Goal: Task Accomplishment & Management: Manage account settings

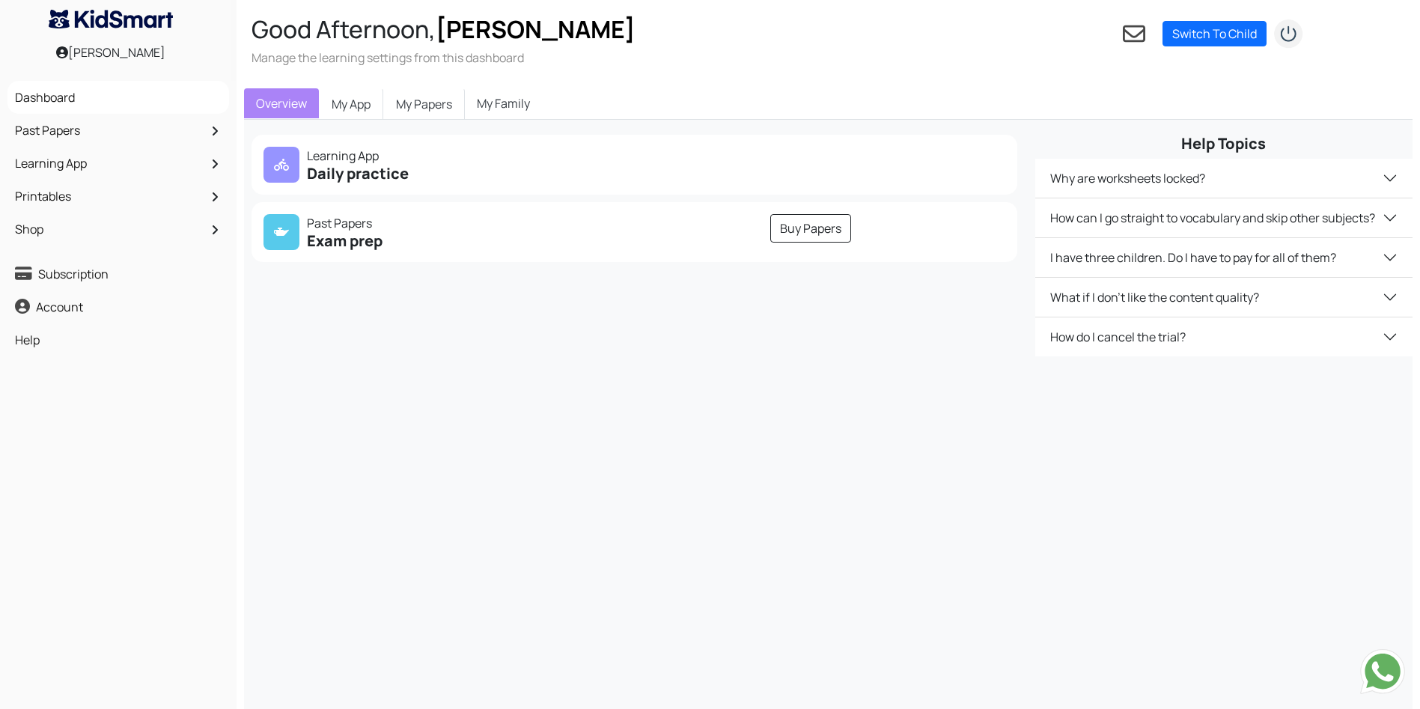
click at [1191, 19] on nav "1 Switch To Child You need to Add a child Lakshita Sivasubramaniyam Open dashbo…" at bounding box center [1215, 33] width 185 height 32
click at [1190, 23] on link "Switch To Child" at bounding box center [1214, 33] width 104 height 25
click at [1180, 52] on div "Lakshita Sivasubramaniyam Open dashboard" at bounding box center [1237, 74] width 150 height 57
click at [1192, 36] on link "Switch To Child" at bounding box center [1214, 33] width 104 height 25
click at [1199, 84] on div "Lakshita Sivasubramaniyam Open dashboard" at bounding box center [1248, 75] width 112 height 42
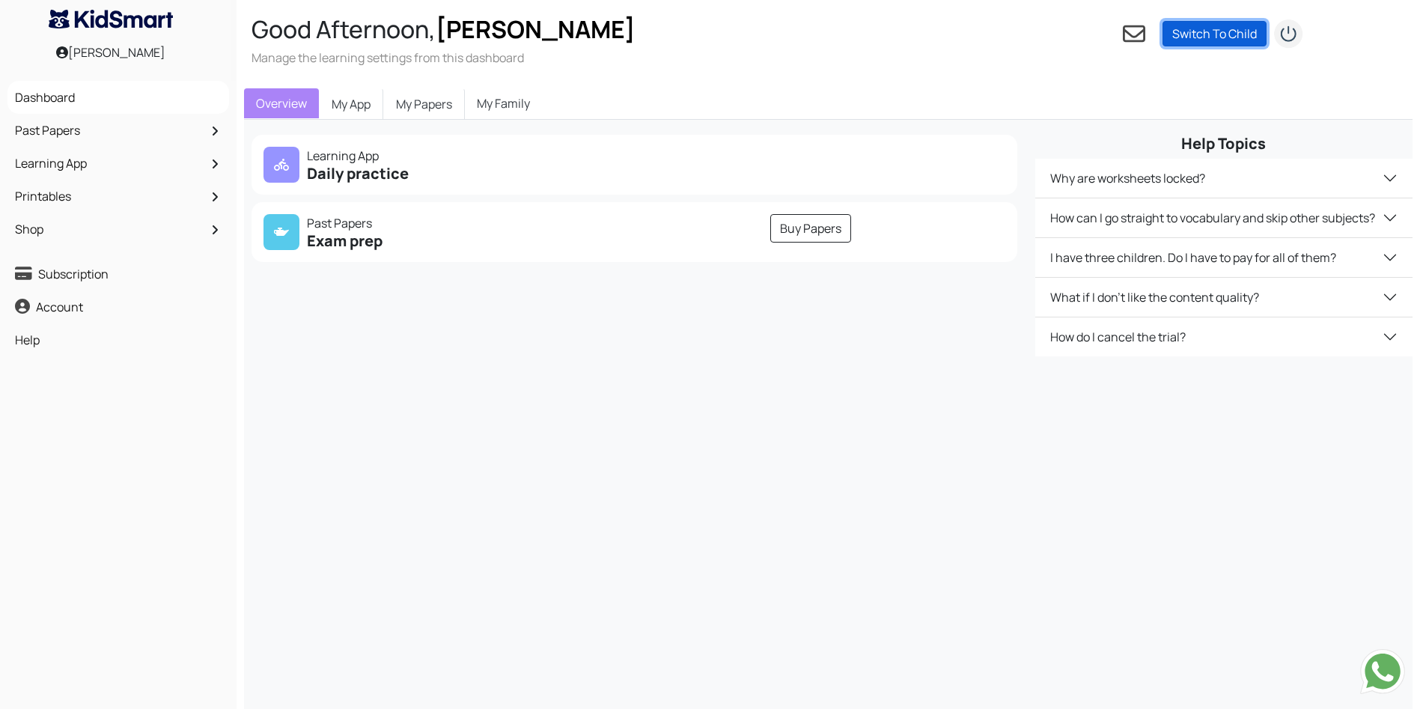
click at [1185, 39] on link "Switch To Child" at bounding box center [1214, 33] width 104 height 25
click at [1180, 37] on link "Switch To Child" at bounding box center [1214, 33] width 104 height 25
